Goal: Information Seeking & Learning: Find specific fact

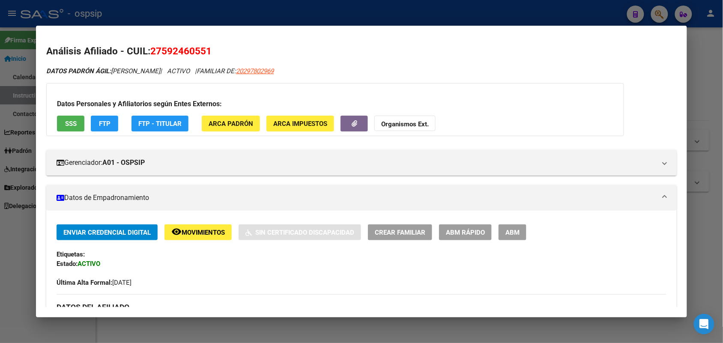
scroll to position [214, 0]
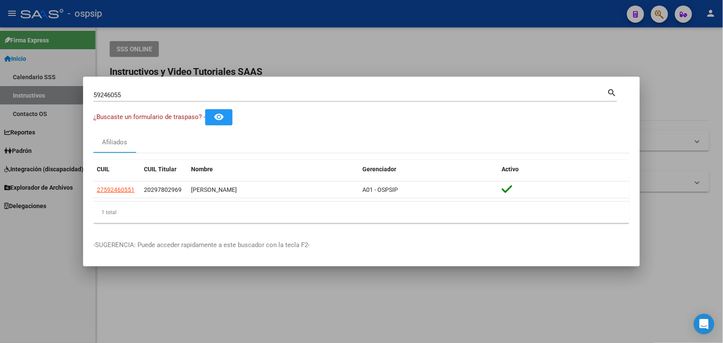
click at [174, 89] on div "59246055 Buscar (apellido, dni, [PERSON_NAME], [PERSON_NAME], cuit, obra social)" at bounding box center [350, 95] width 514 height 13
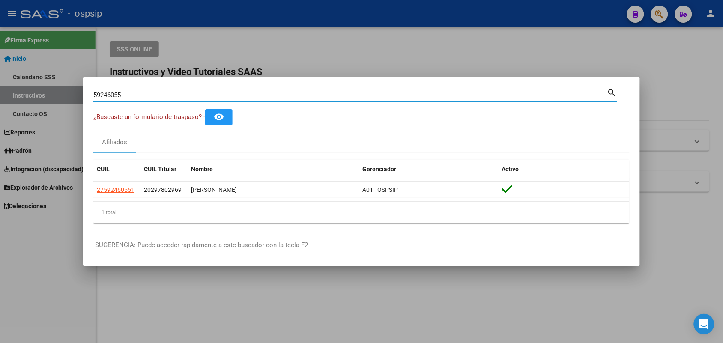
click at [173, 97] on input "59246055" at bounding box center [350, 95] width 514 height 8
type input "5"
type input "34985275"
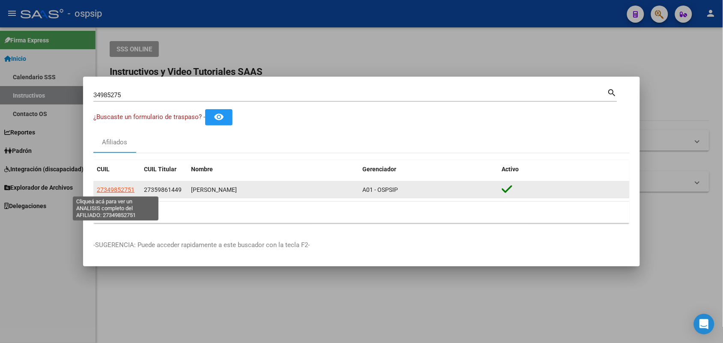
click at [125, 191] on span "27349852751" at bounding box center [116, 189] width 38 height 7
type textarea "27349852751"
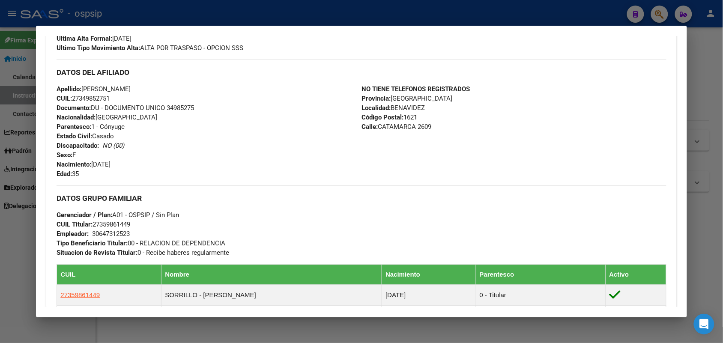
scroll to position [240, 0]
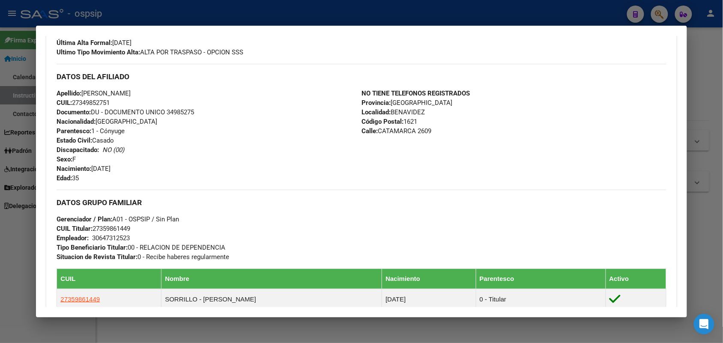
click at [170, 114] on span "Documento: DU - DOCUMENTO UNICO 34985275" at bounding box center [125, 112] width 137 height 8
copy span "34985275"
